Goal: Register for event/course

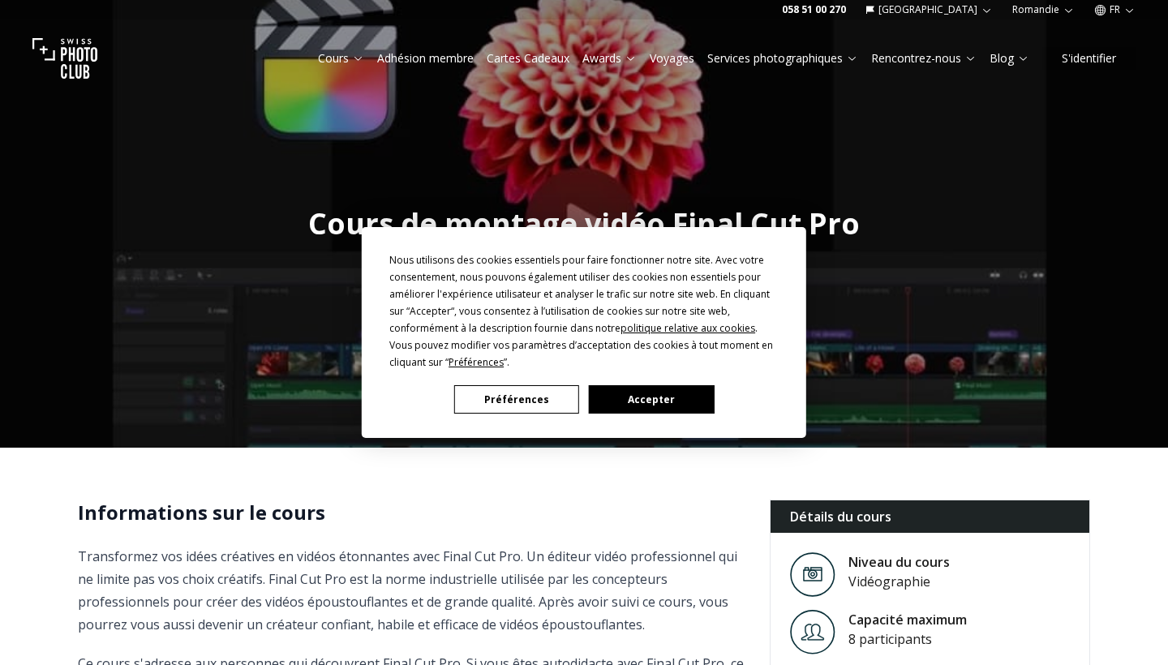
click at [623, 402] on button "Accepter" at bounding box center [651, 399] width 125 height 28
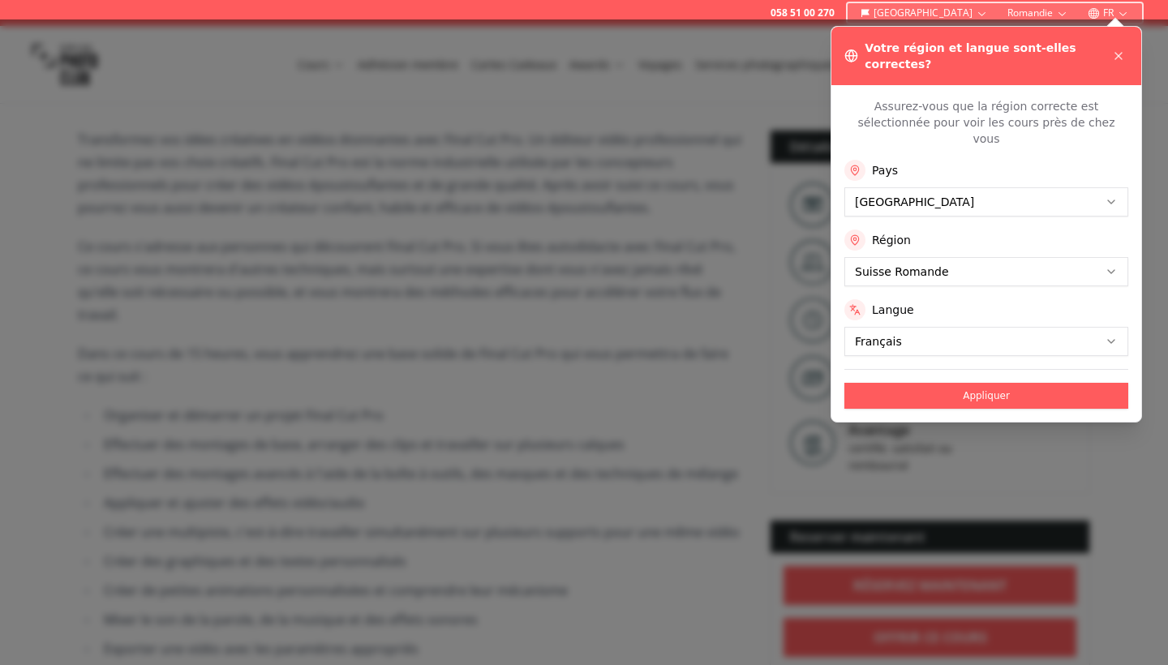
scroll to position [421, 0]
click at [1123, 49] on icon at bounding box center [1118, 55] width 13 height 13
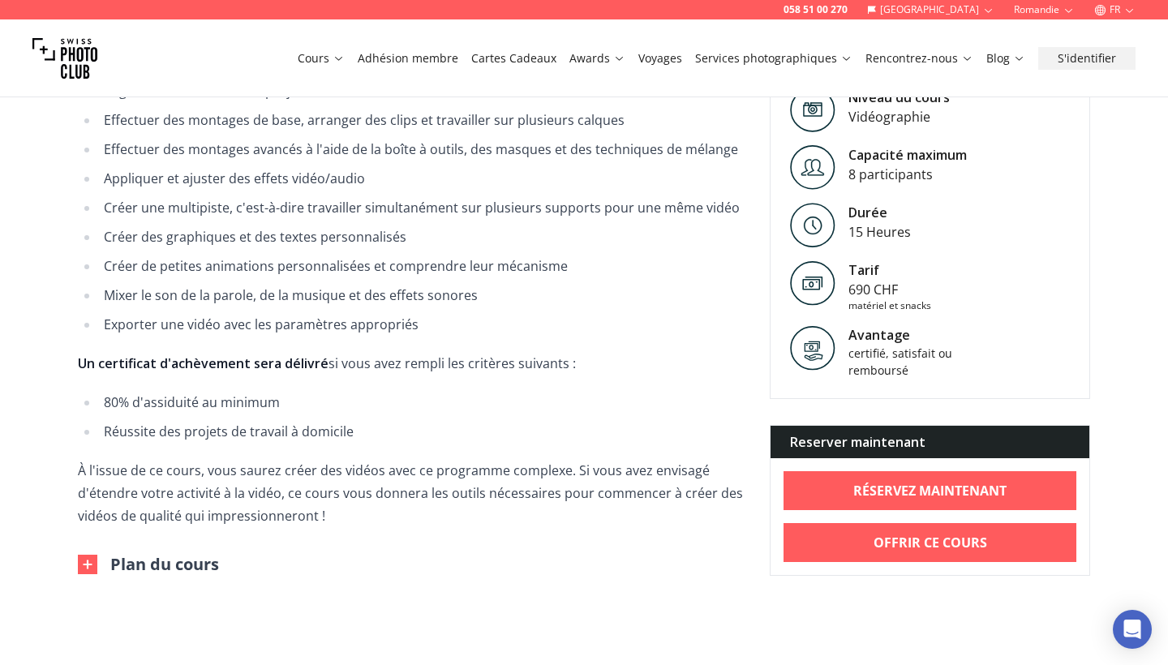
scroll to position [742, 0]
click at [137, 552] on button "Plan du cours" at bounding box center [148, 563] width 141 height 23
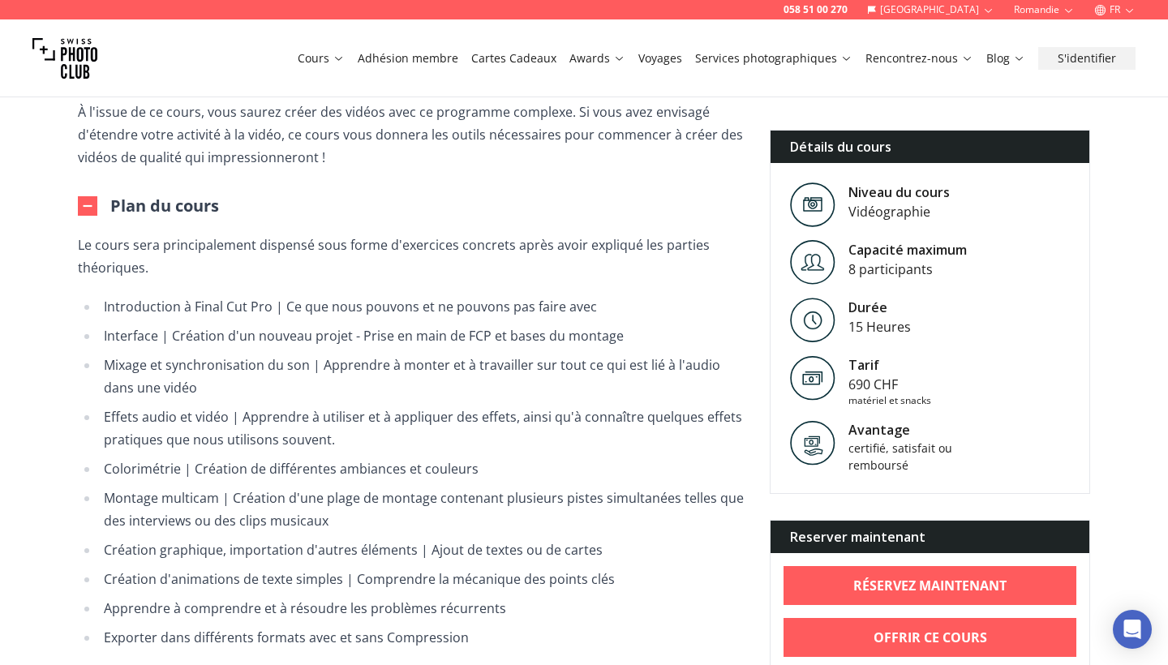
scroll to position [1109, 0]
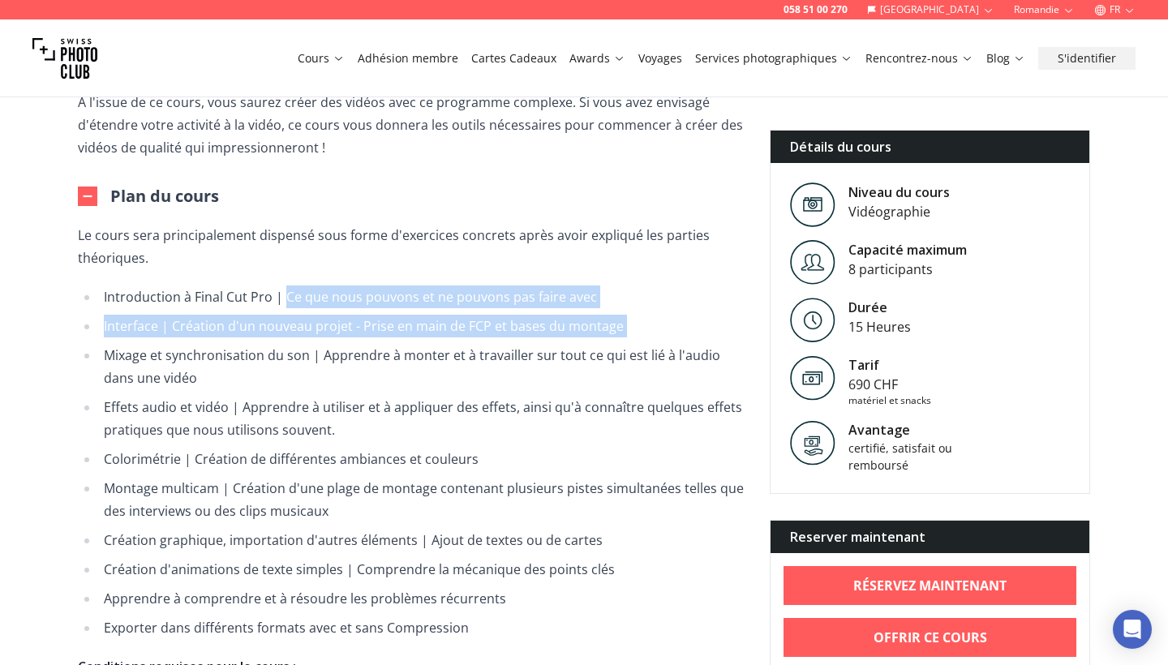
drag, startPoint x: 286, startPoint y: 272, endPoint x: 393, endPoint y: 320, distance: 117.3
click at [393, 320] on ul "Introduction à Final Cut Pro | Ce que nous pouvons et ne pouvons pas faire avec…" at bounding box center [411, 462] width 666 height 354
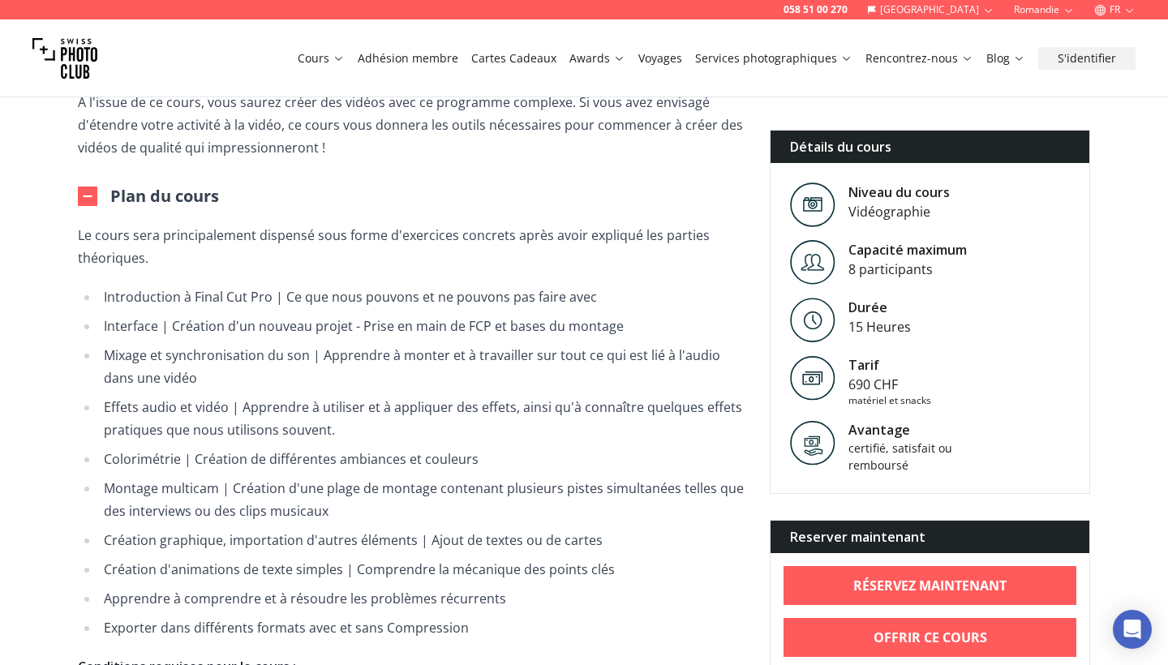
click at [393, 320] on ul "Introduction à Final Cut Pro | Ce que nous pouvons et ne pouvons pas faire avec…" at bounding box center [411, 462] width 666 height 354
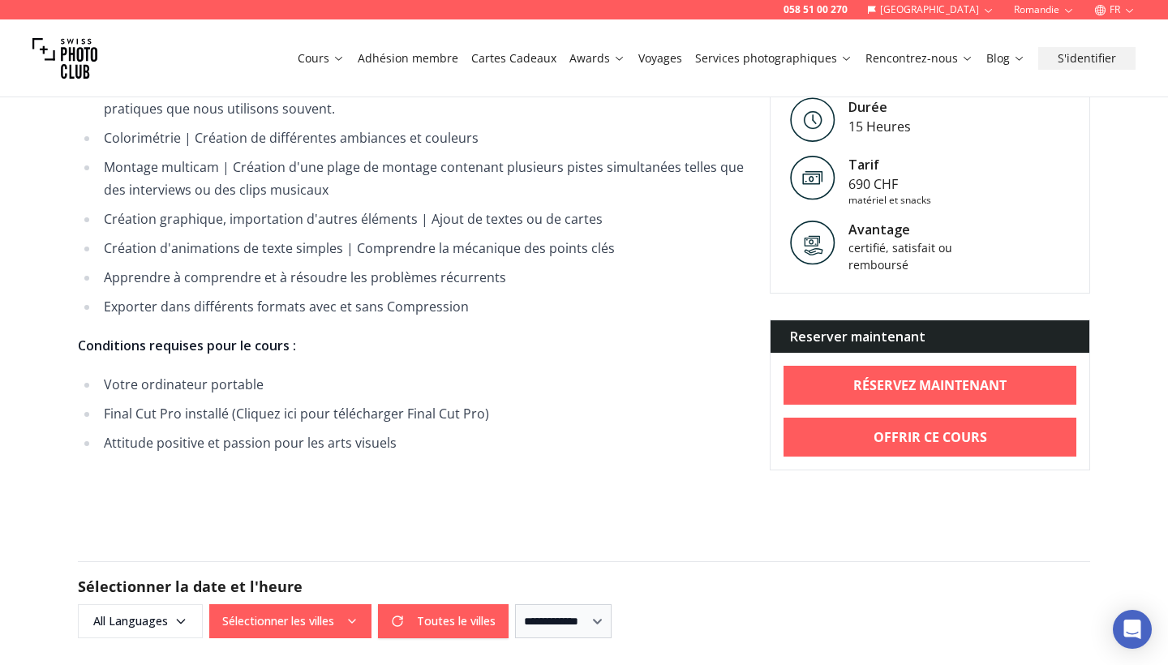
scroll to position [1545, 0]
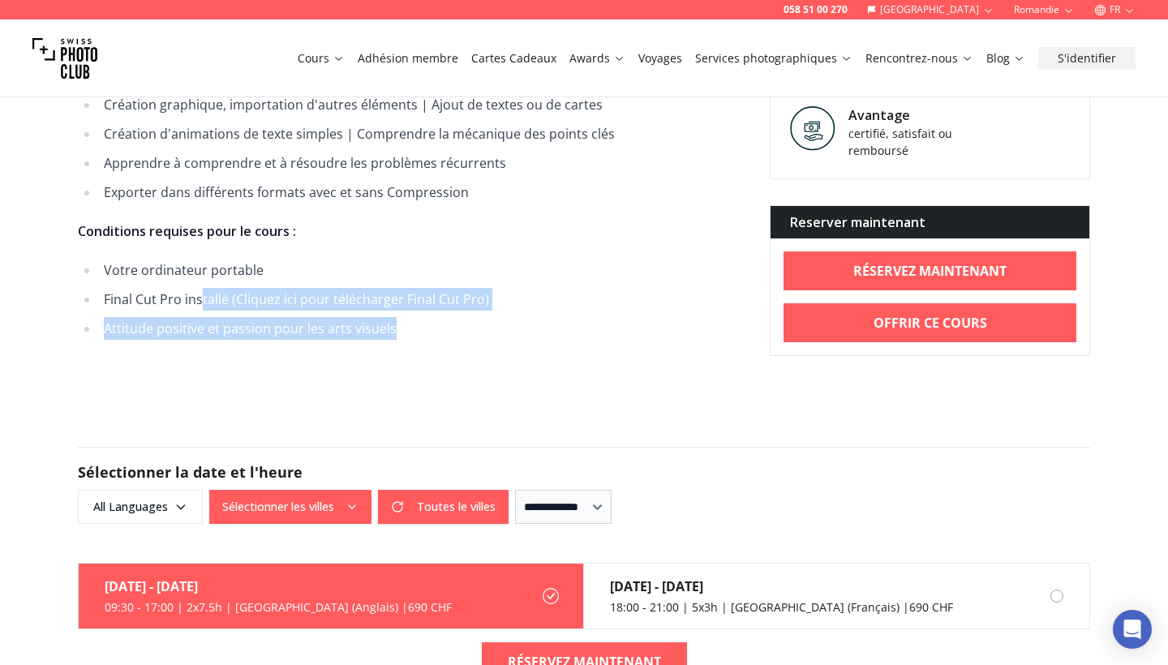
drag, startPoint x: 204, startPoint y: 277, endPoint x: 472, endPoint y: 306, distance: 269.9
click at [472, 303] on ul "Votre ordinateur portable Final Cut Pro installé (Cliquez ici pour télécharger …" at bounding box center [411, 299] width 666 height 81
click at [472, 317] on li "Attitude positive et passion pour les arts visuels" at bounding box center [421, 328] width 645 height 23
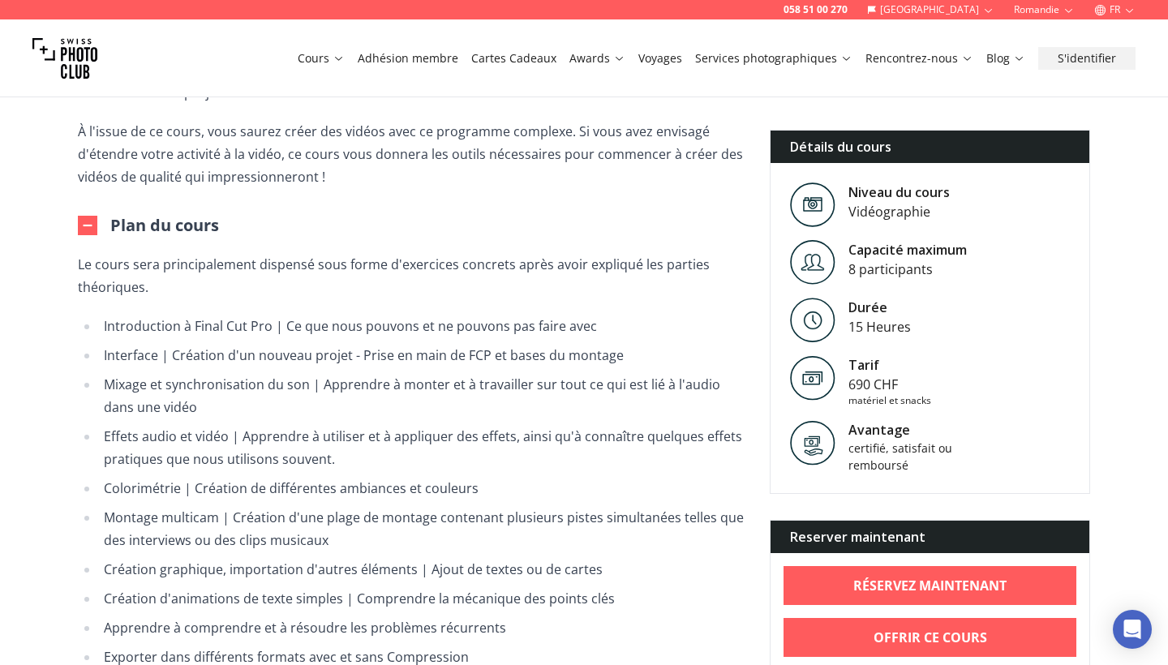
scroll to position [1153, 0]
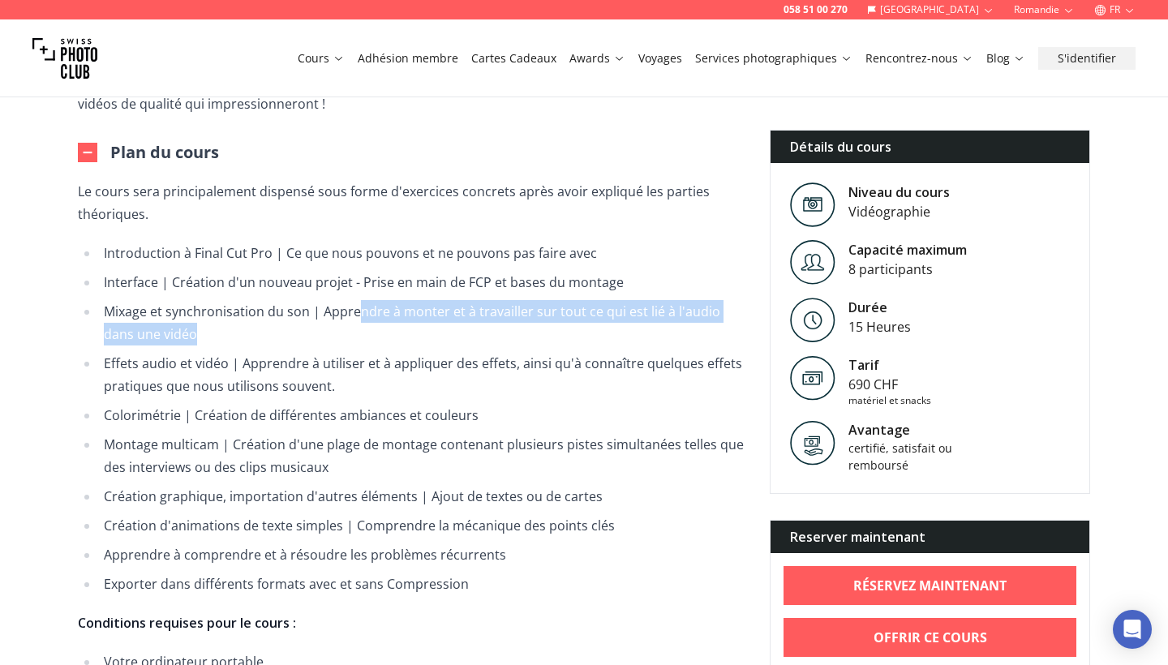
drag, startPoint x: 358, startPoint y: 290, endPoint x: 405, endPoint y: 306, distance: 49.5
click at [405, 306] on li "Mixage et synchronisation du son | Apprendre à monter et à travailler sur tout …" at bounding box center [421, 322] width 645 height 45
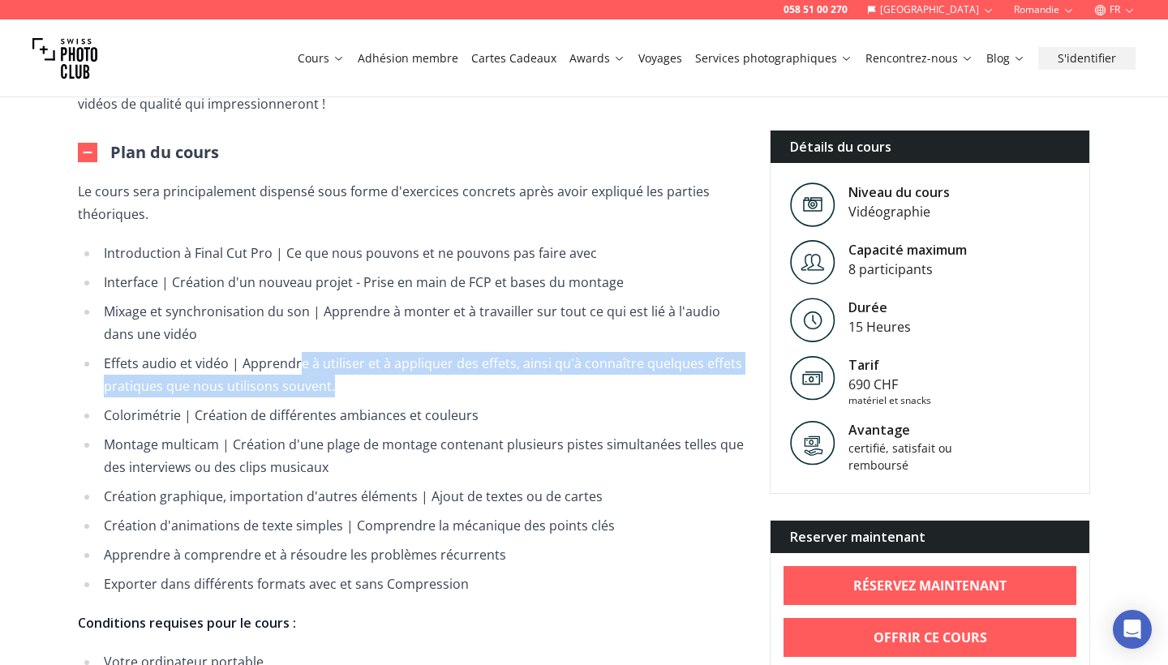
drag, startPoint x: 299, startPoint y: 337, endPoint x: 546, endPoint y: 371, distance: 249.0
click at [546, 371] on li "Effets audio et vidéo | Apprendre à utiliser et à appliquer des effets, ainsi q…" at bounding box center [421, 374] width 645 height 45
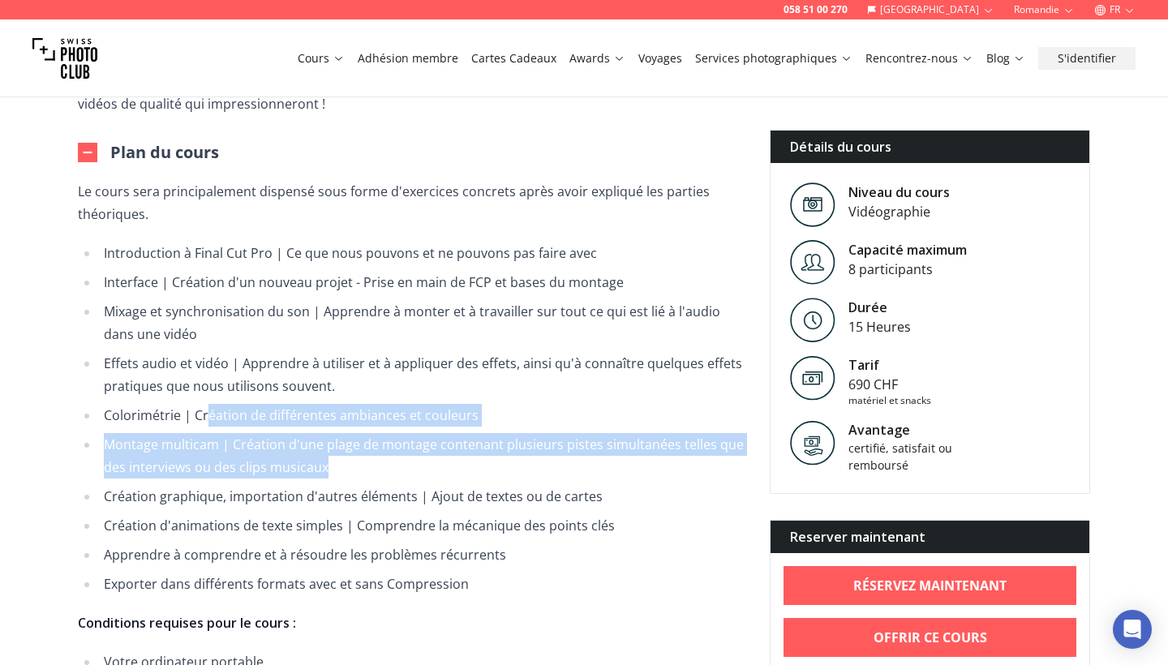
drag, startPoint x: 204, startPoint y: 388, endPoint x: 433, endPoint y: 432, distance: 232.9
click at [433, 432] on ul "Introduction à Final Cut Pro | Ce que nous pouvons et ne pouvons pas faire avec…" at bounding box center [411, 419] width 666 height 354
click at [433, 433] on li "Montage multicam | Création d'une plage de montage contenant plusieurs pistes s…" at bounding box center [421, 455] width 645 height 45
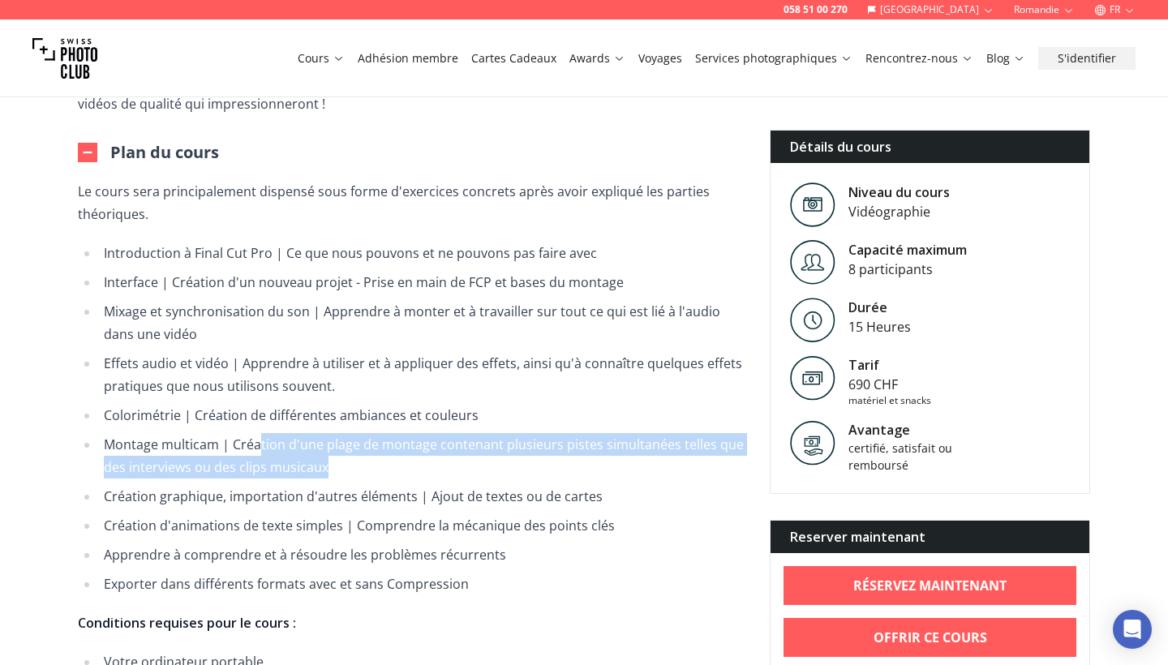
drag, startPoint x: 260, startPoint y: 420, endPoint x: 524, endPoint y: 439, distance: 264.2
click at [524, 439] on li "Montage multicam | Création d'une plage de montage contenant plusieurs pistes s…" at bounding box center [421, 455] width 645 height 45
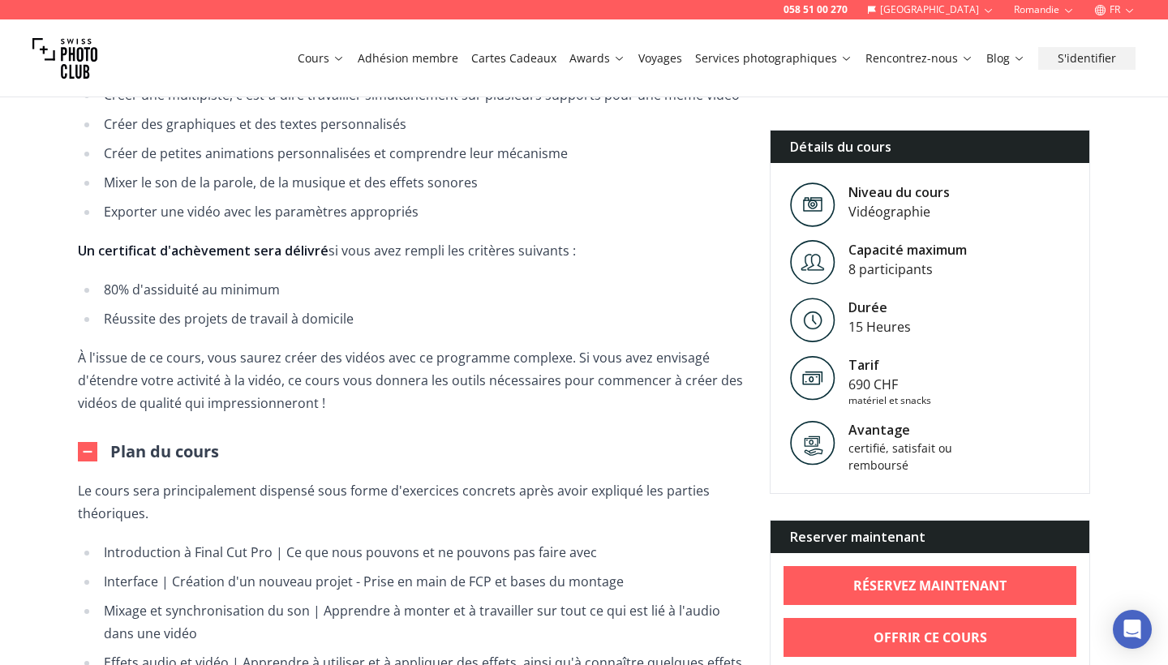
scroll to position [854, 0]
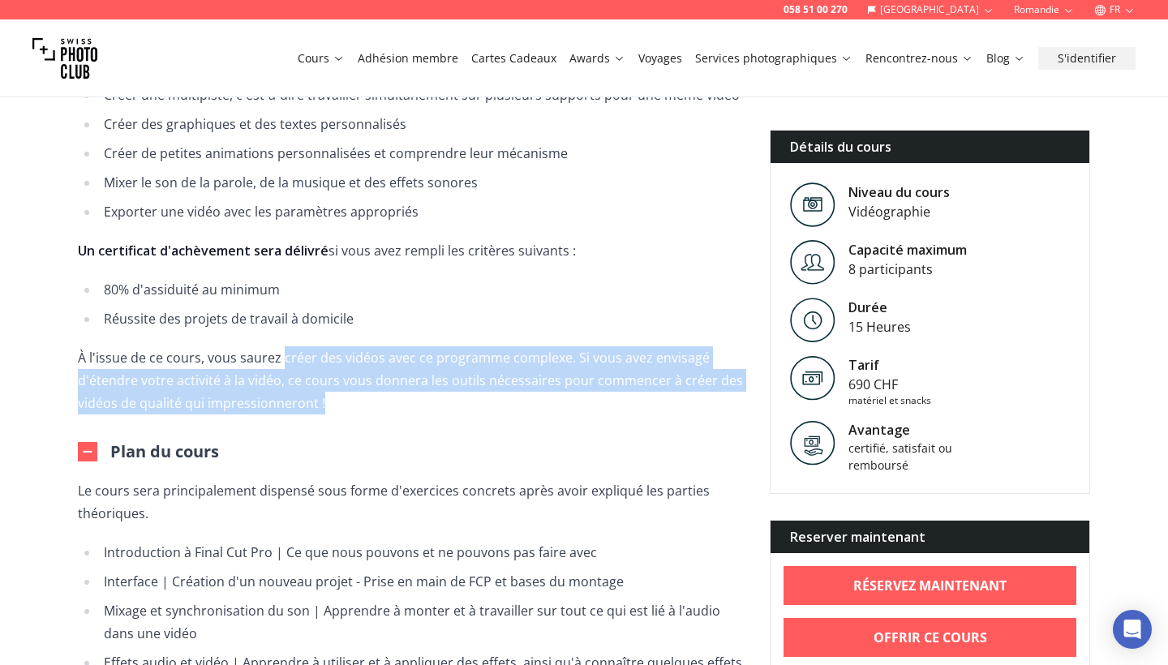
drag, startPoint x: 283, startPoint y: 333, endPoint x: 539, endPoint y: 393, distance: 263.0
click at [540, 392] on div "Informations sur le cours Transformez vos idées créatives en vidéos étonnantes …" at bounding box center [411, 346] width 666 height 1401
click at [539, 393] on div "Informations sur le cours Transformez vos idées créatives en vidéos étonnantes …" at bounding box center [411, 346] width 666 height 1401
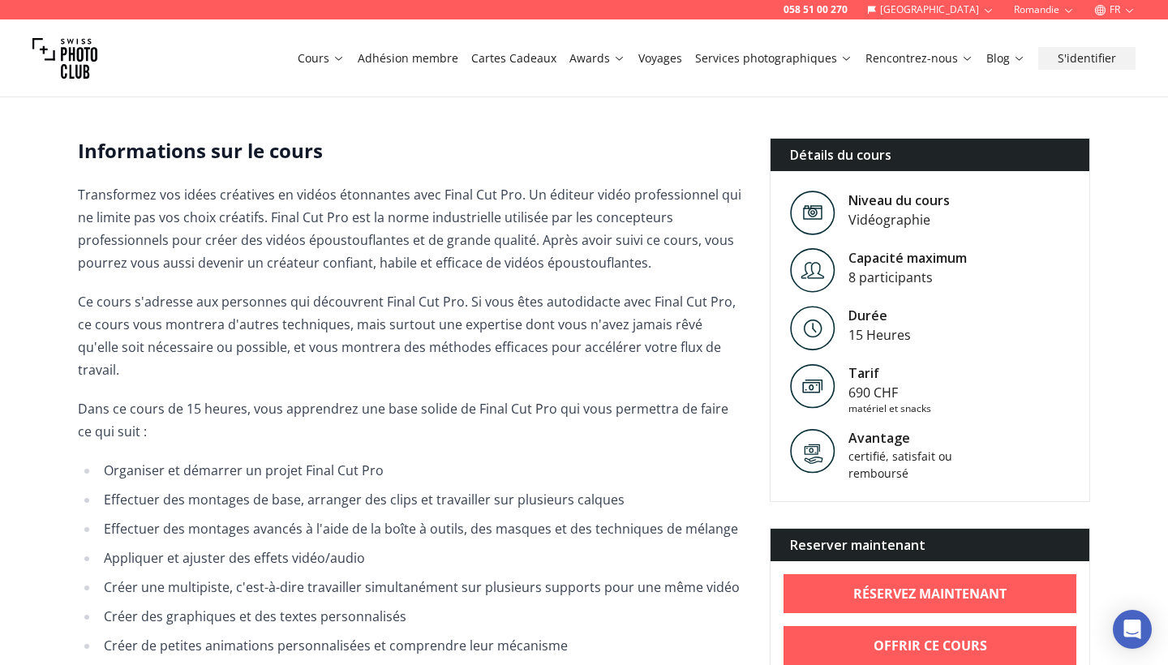
scroll to position [362, 0]
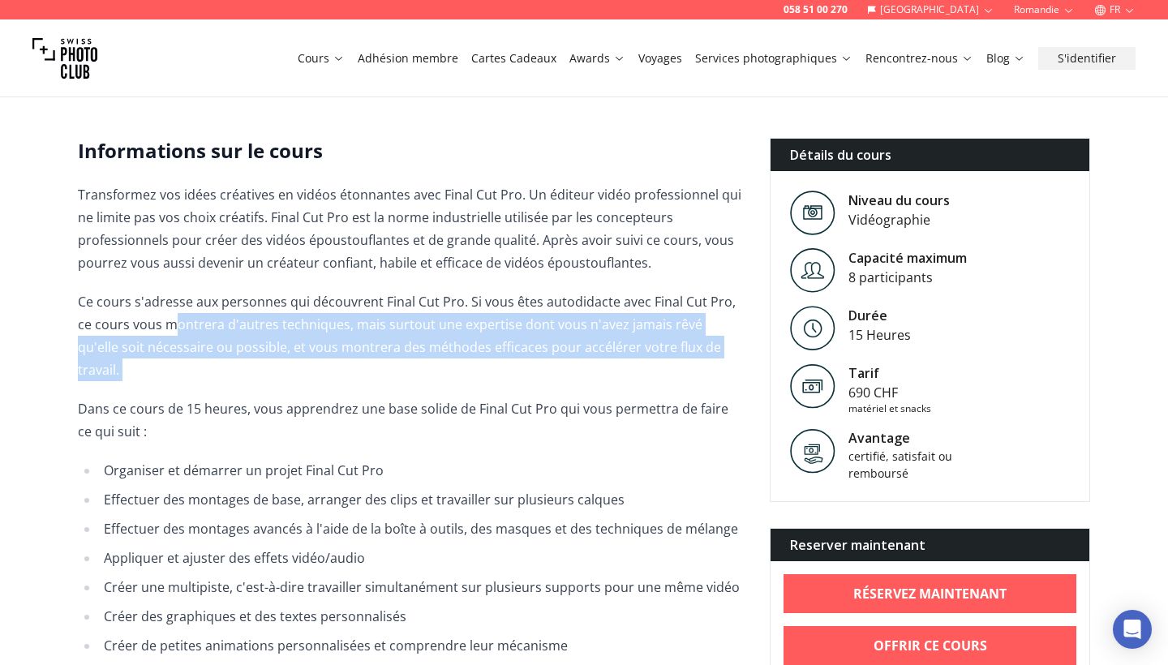
drag, startPoint x: 159, startPoint y: 327, endPoint x: 491, endPoint y: 365, distance: 334.7
click at [491, 365] on span "Transformez vos idées créatives en vidéos étonnantes avec Final Cut Pro. Un édi…" at bounding box center [411, 544] width 666 height 723
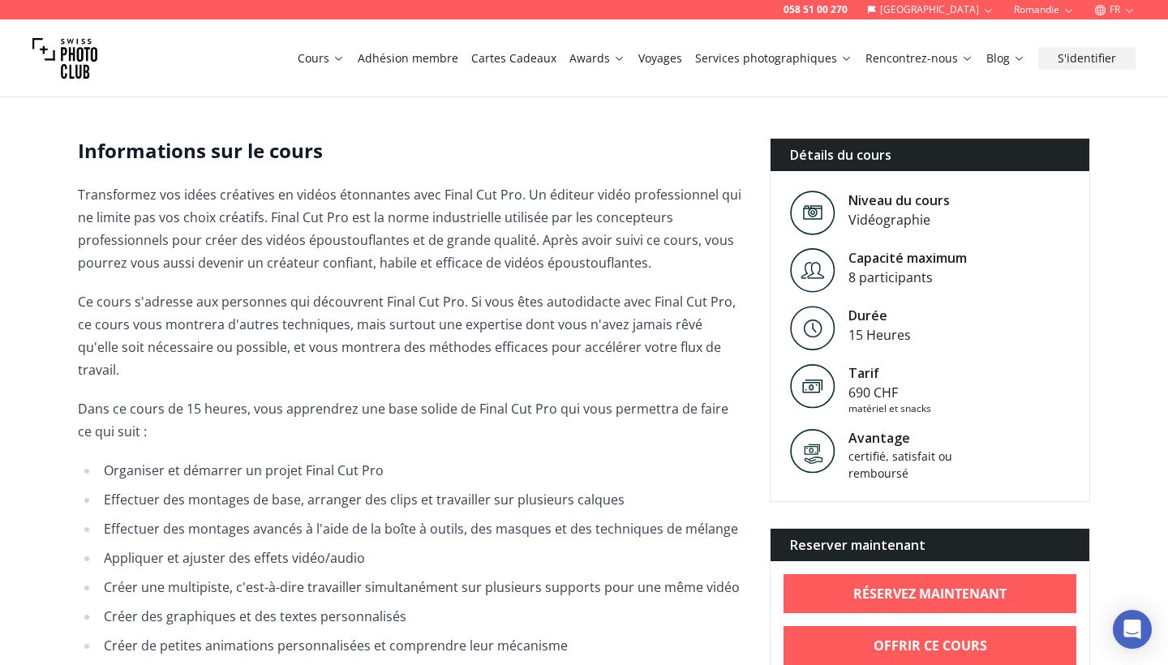
click at [491, 365] on span "Transformez vos idées créatives en vidéos étonnantes avec Final Cut Pro. Un édi…" at bounding box center [411, 544] width 666 height 723
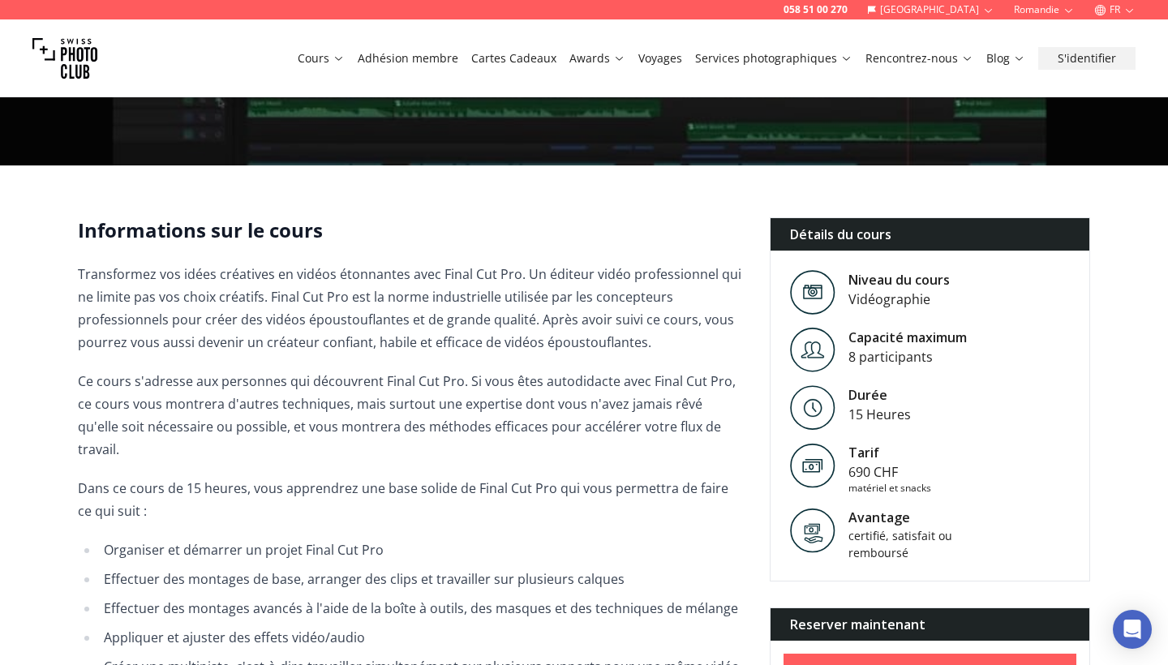
scroll to position [0, 0]
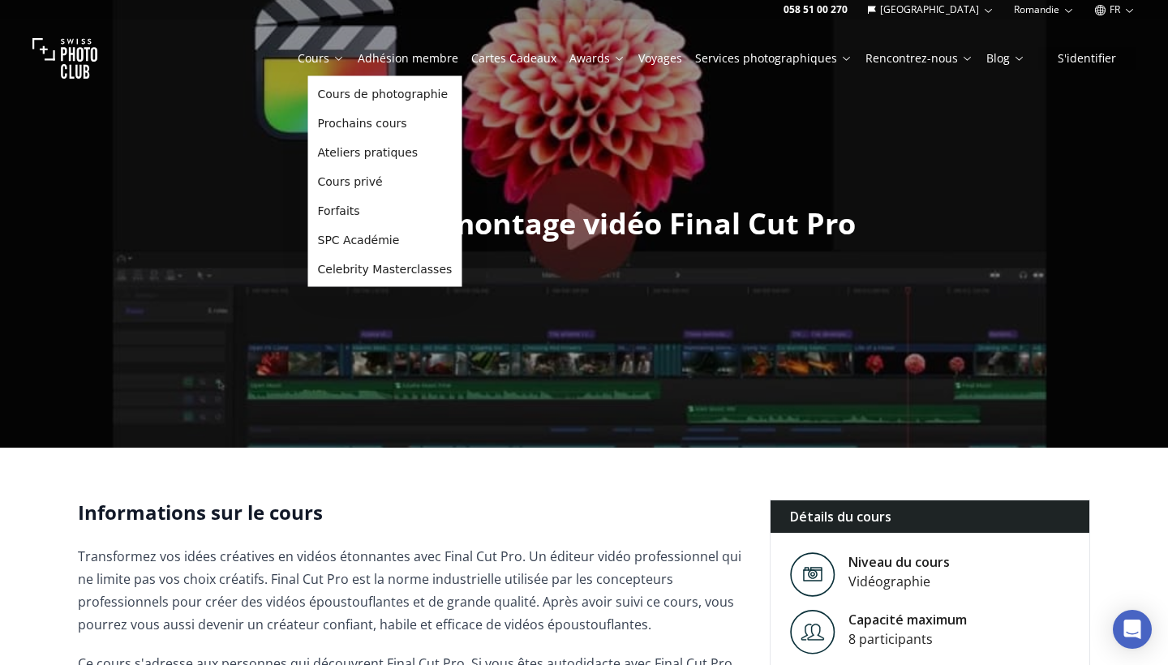
click at [323, 53] on link "Cours" at bounding box center [321, 58] width 47 height 16
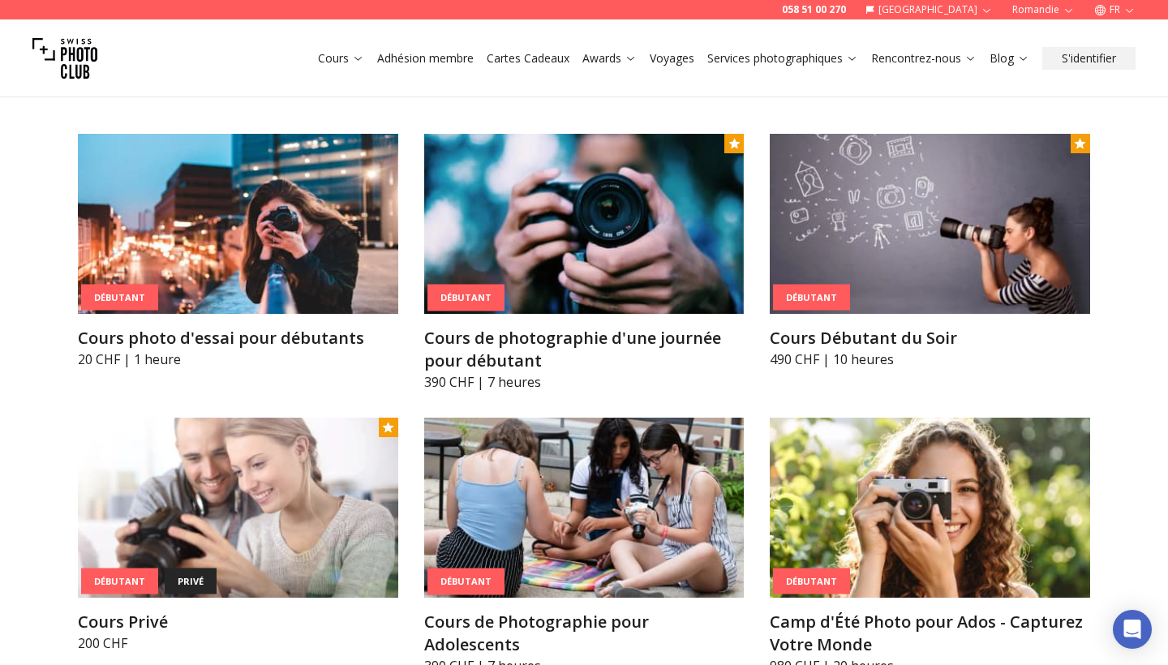
scroll to position [806, 0]
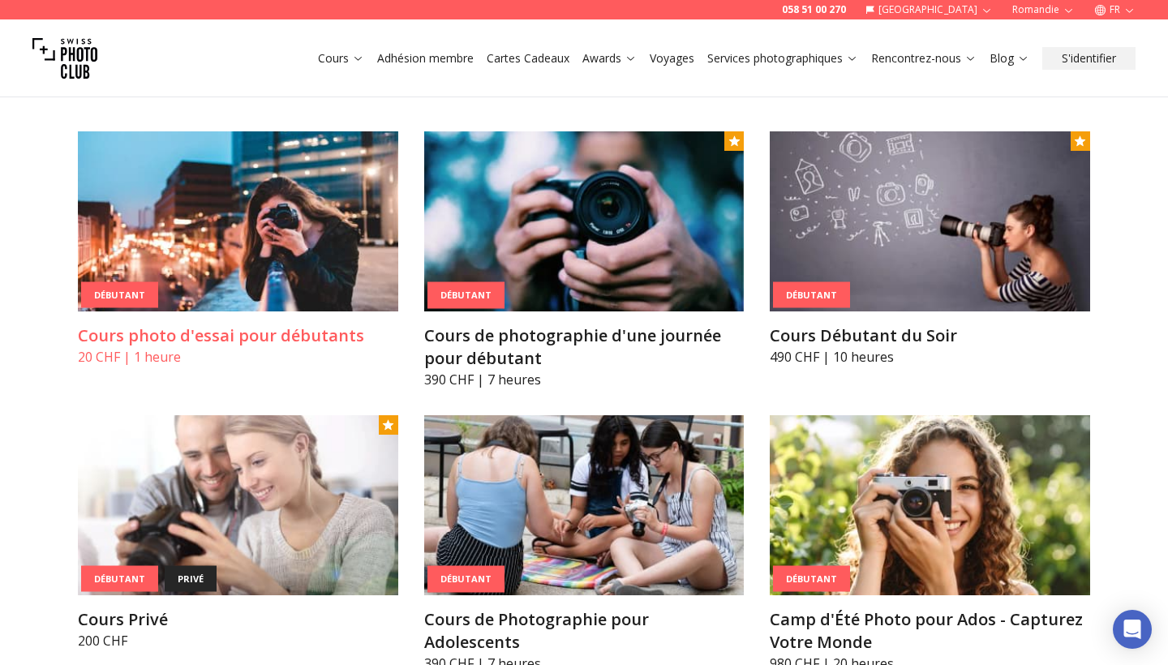
click at [341, 347] on p "20 CHF | 1 heure" at bounding box center [238, 356] width 320 height 19
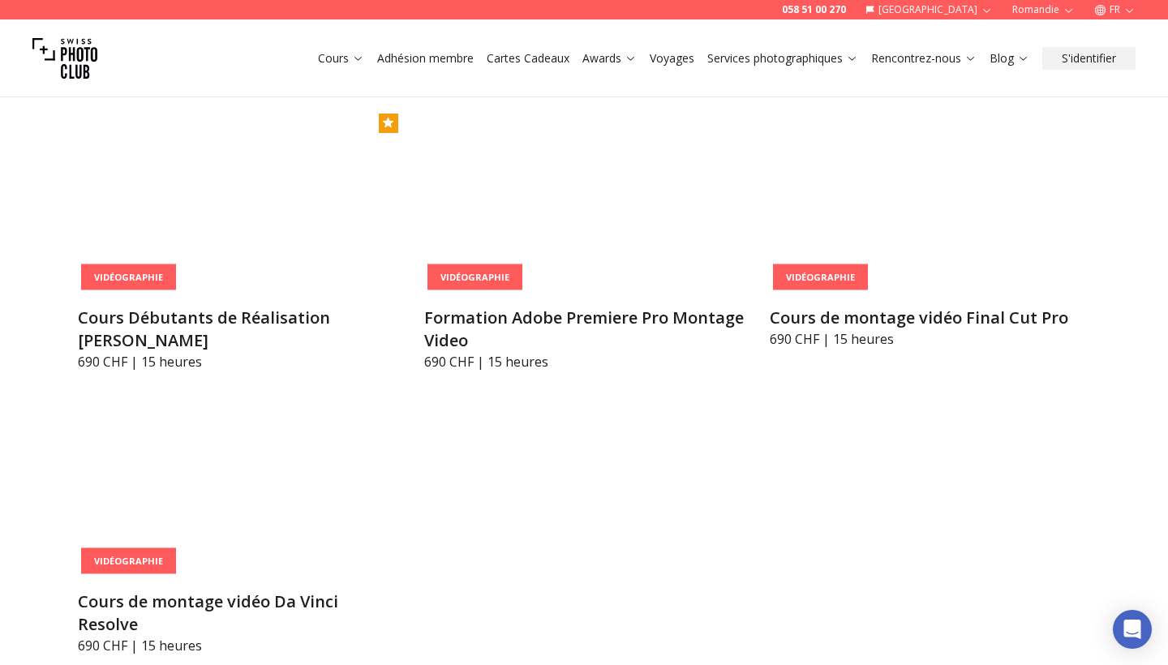
scroll to position [5747, 0]
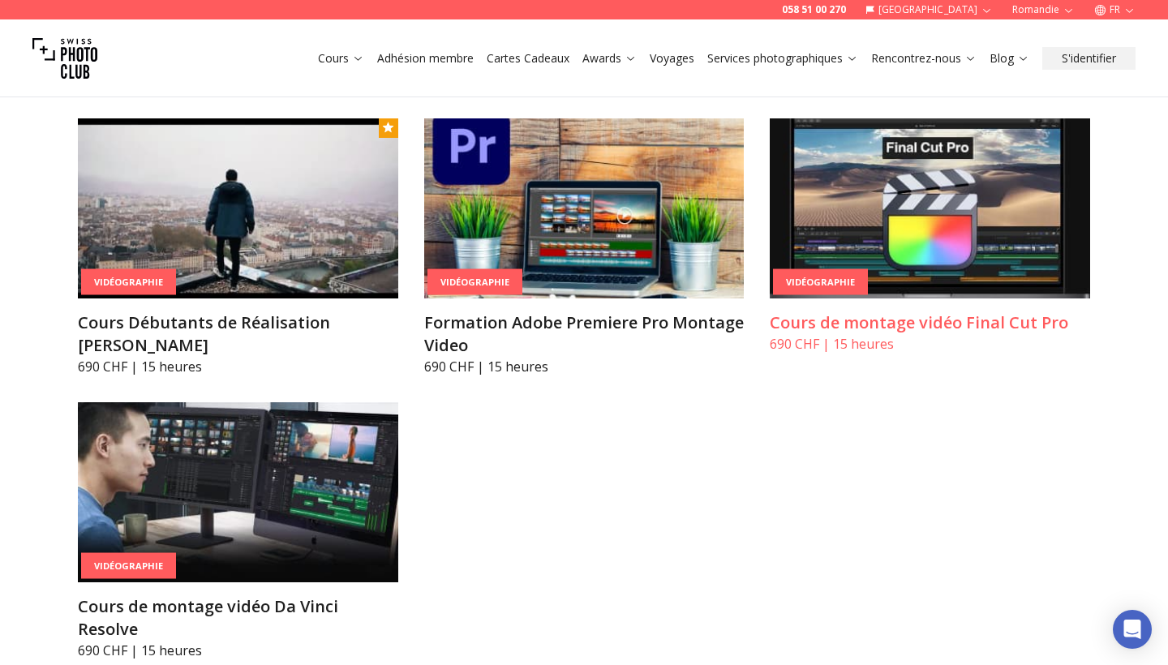
click at [811, 311] on h3 "Cours de montage vidéo Final Cut Pro" at bounding box center [930, 322] width 320 height 23
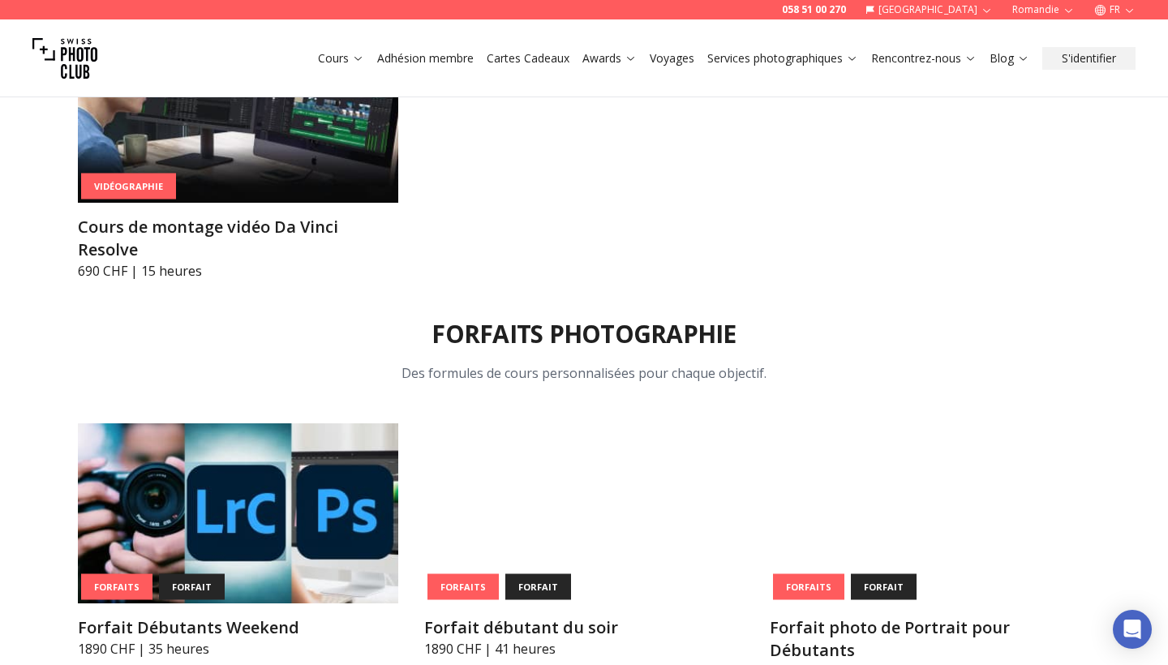
scroll to position [6454, 0]
